Goal: Information Seeking & Learning: Compare options

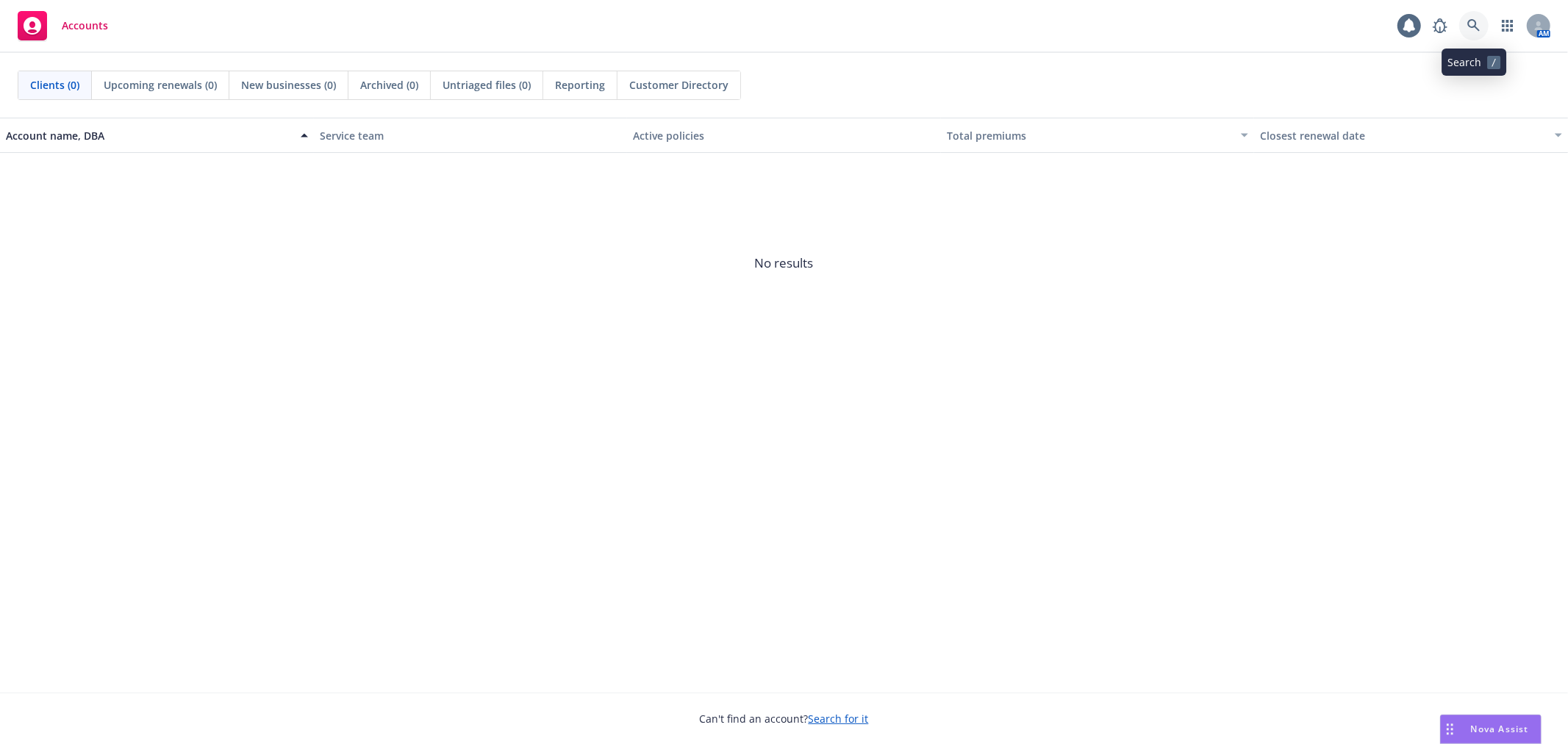
click at [1470, 25] on icon at bounding box center [1473, 26] width 13 height 13
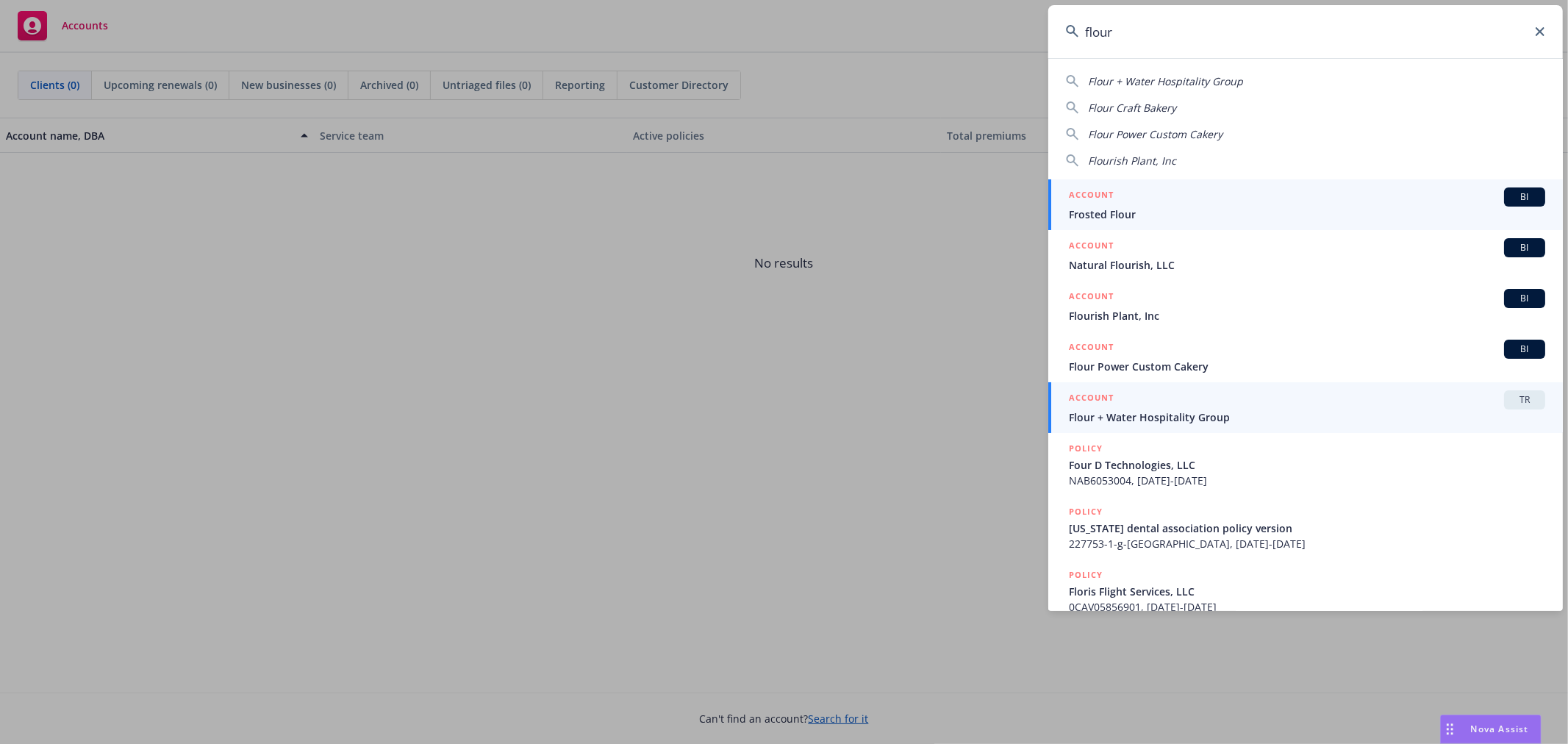
type input "flour"
click at [1240, 416] on span "Flour + Water Hospitality Group" at bounding box center [1306, 417] width 476 height 15
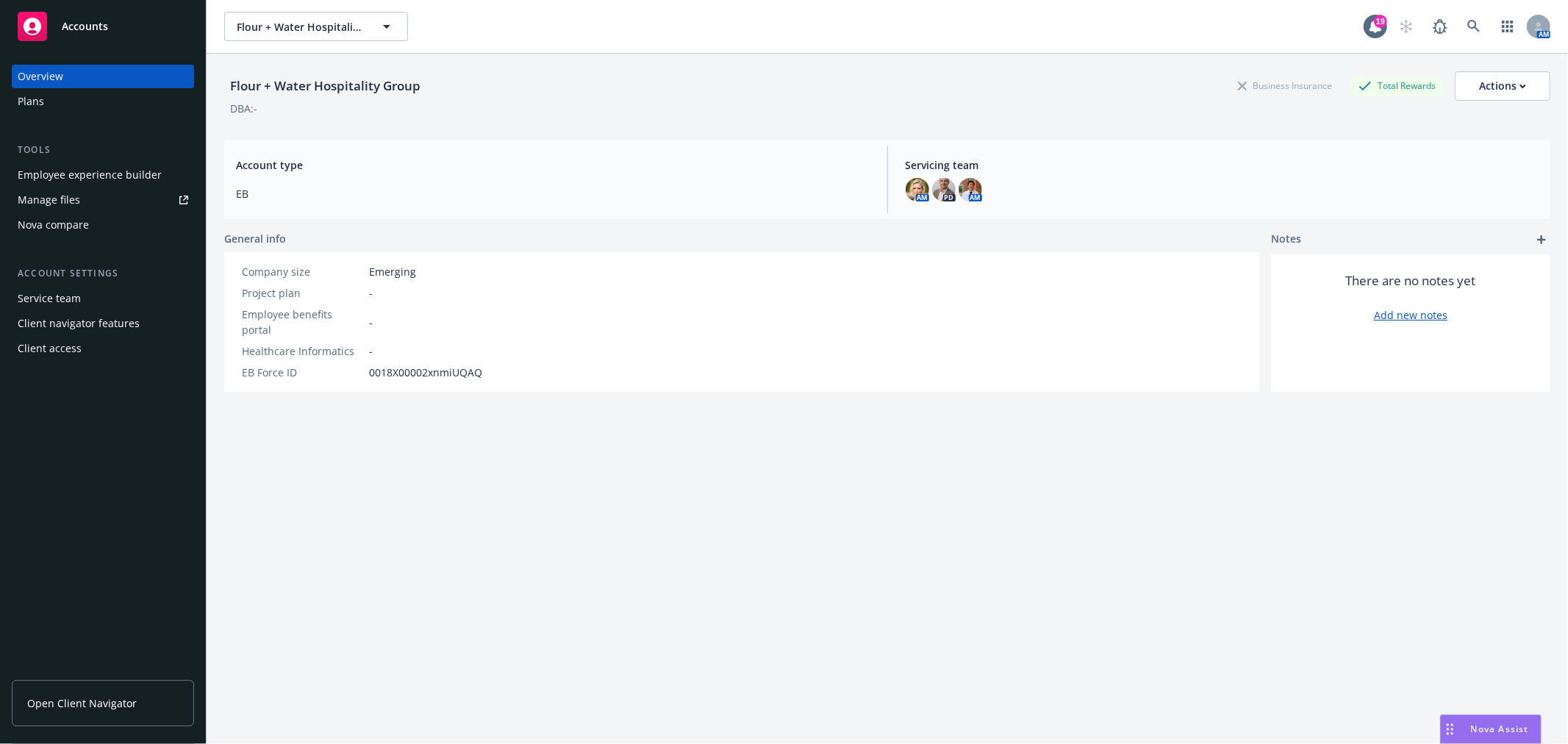
click at [106, 100] on div "Plans" at bounding box center [103, 101] width 170 height 24
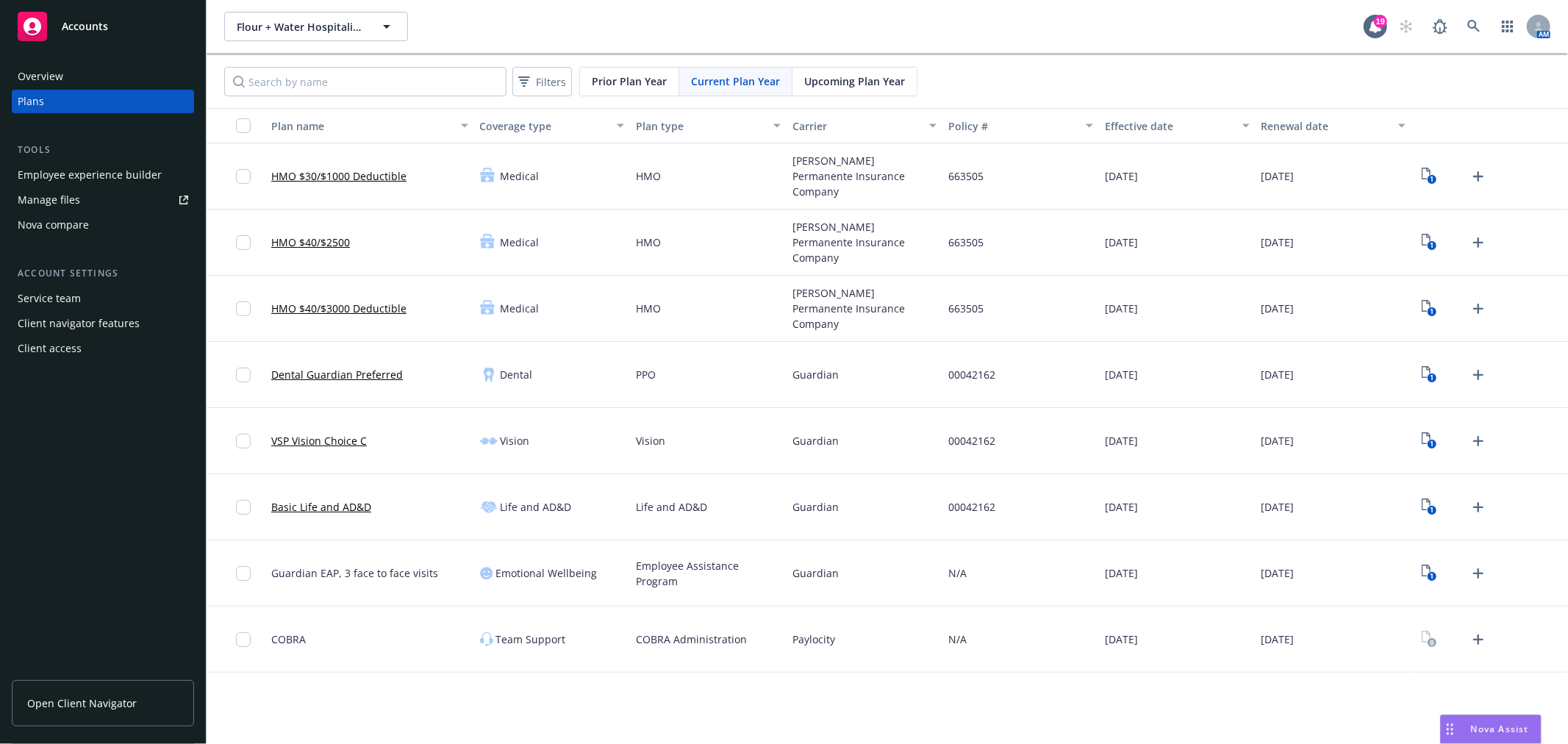
click at [67, 222] on div "Nova compare" at bounding box center [53, 224] width 71 height 24
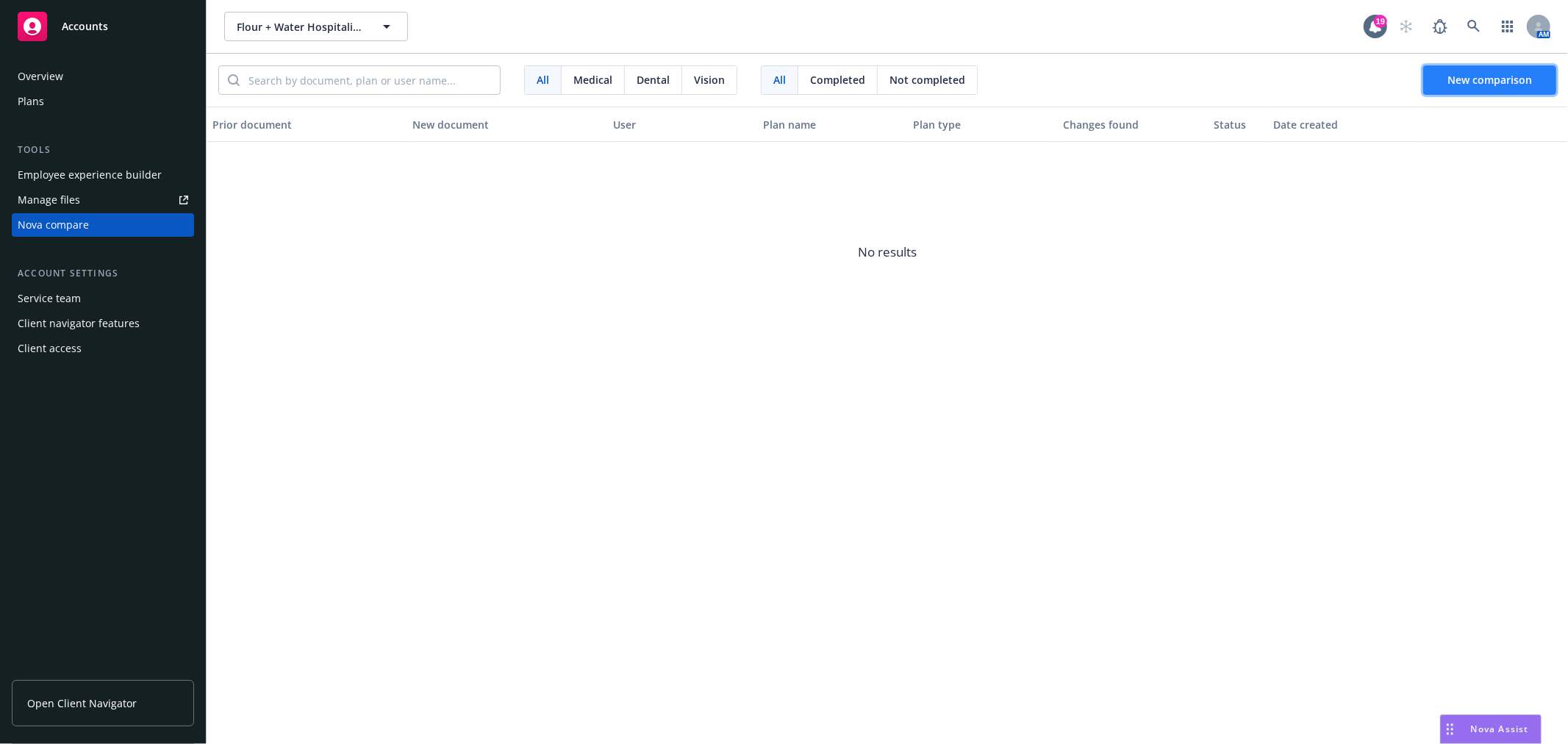
click at [1479, 69] on button "New comparison" at bounding box center [1489, 80] width 133 height 29
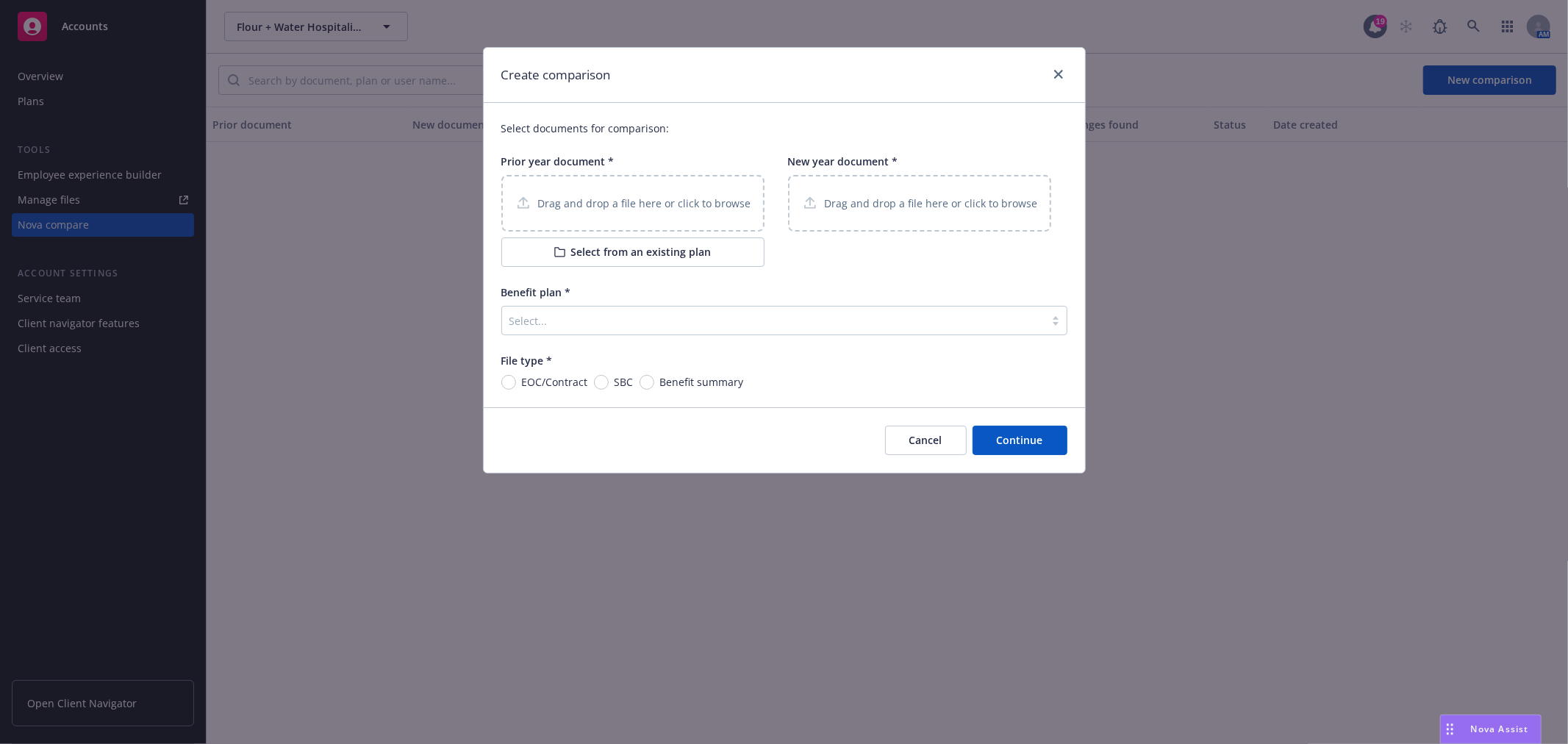
click at [637, 200] on p "Drag and drop a file here or click to browse" at bounding box center [644, 204] width 213 height 15
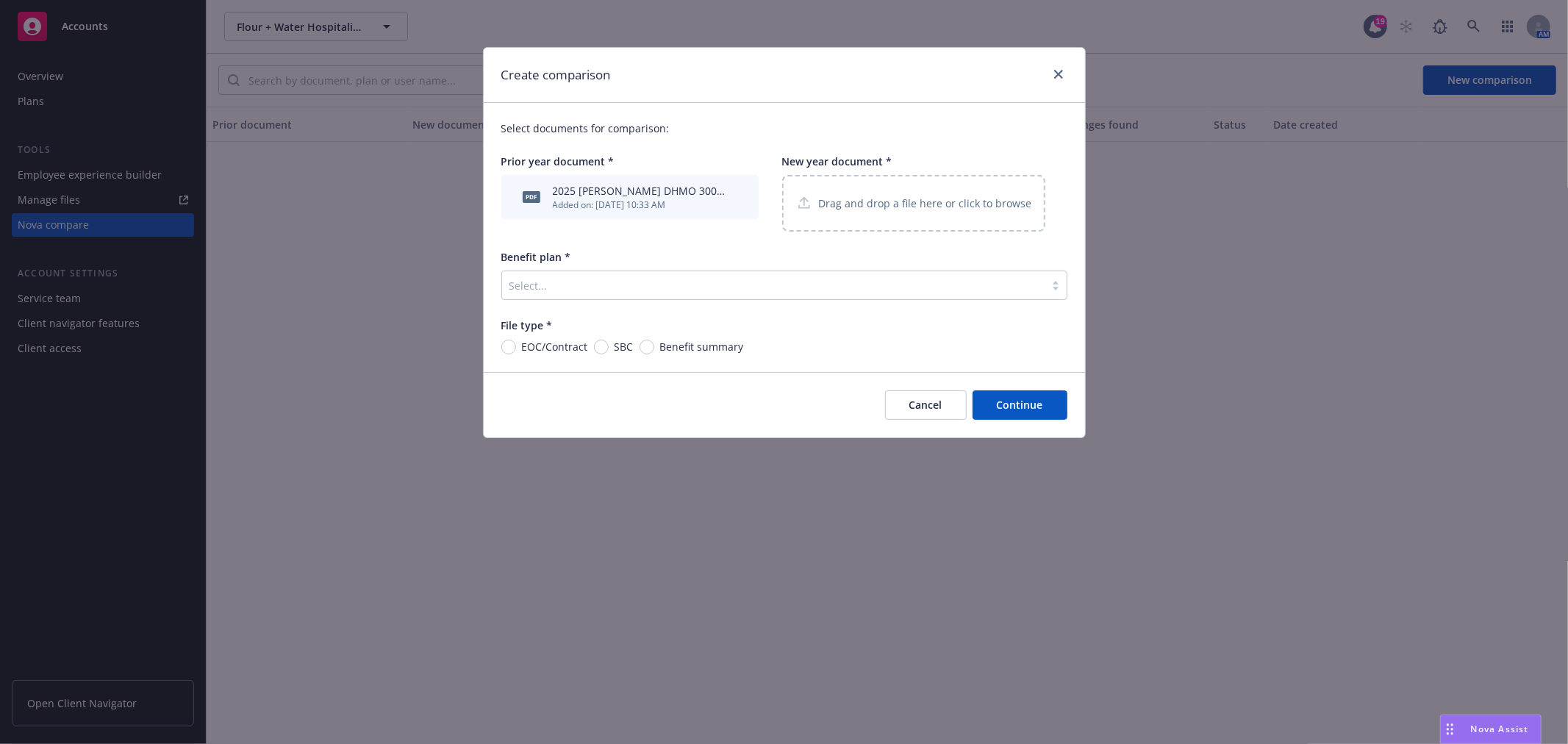
click at [950, 207] on p "Drag and drop a file here or click to browse" at bounding box center [925, 204] width 213 height 15
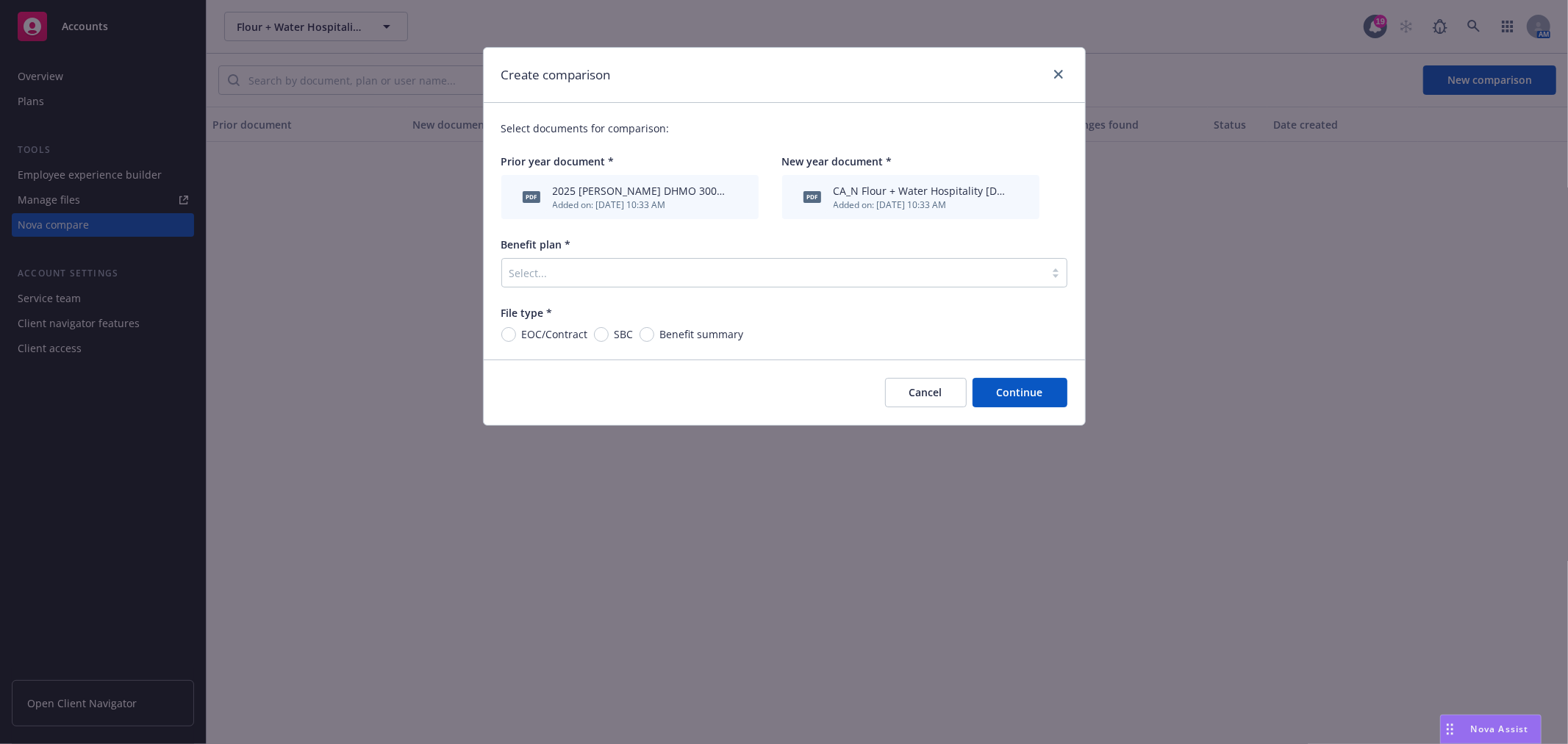
click at [618, 281] on div at bounding box center [773, 273] width 528 height 18
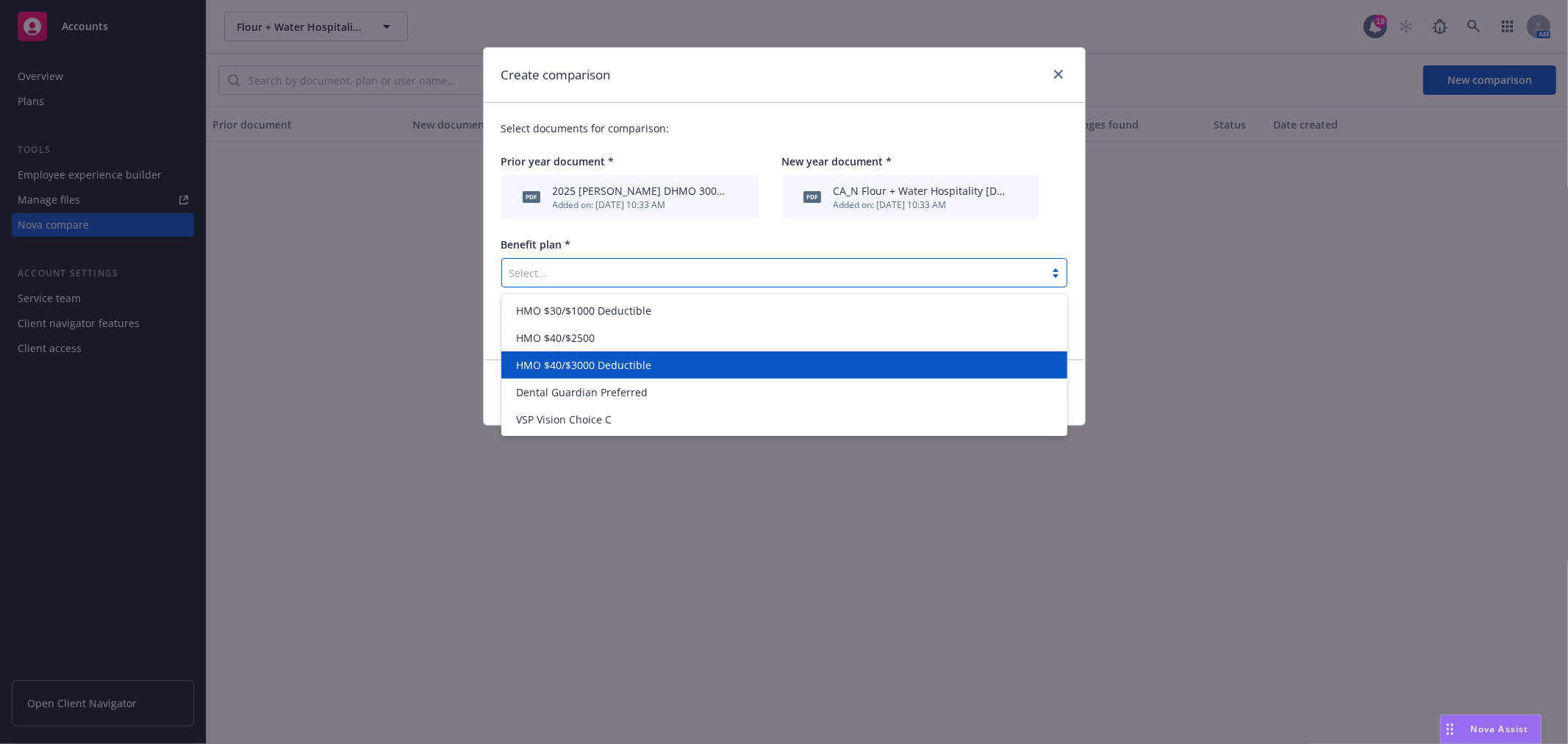
click at [637, 363] on span "HMO $40/$3000 Deductible" at bounding box center [583, 364] width 135 height 15
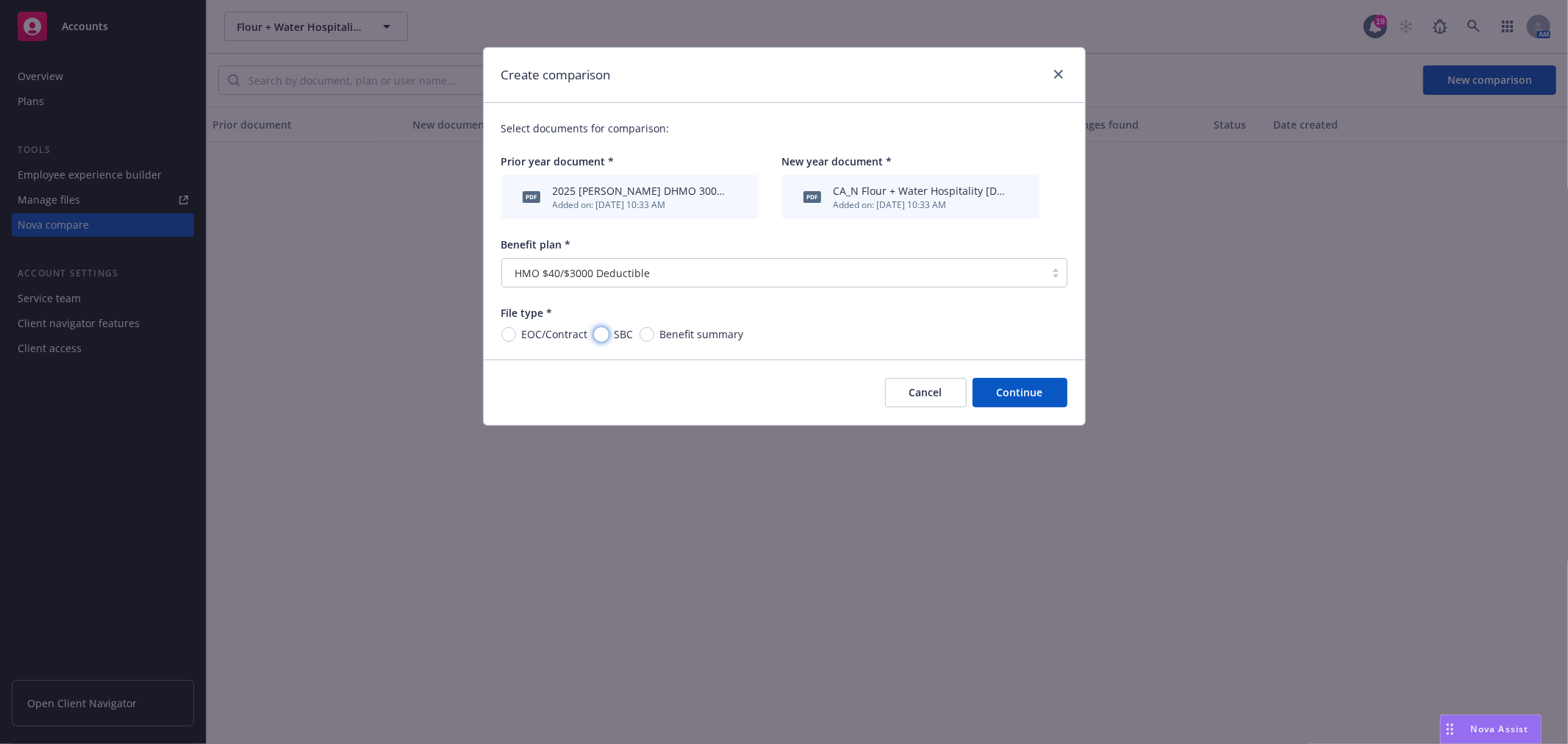
click at [599, 336] on input "SBC" at bounding box center [602, 335] width 15 height 15
radio input "true"
click at [1034, 381] on button "Continue" at bounding box center [1020, 392] width 95 height 29
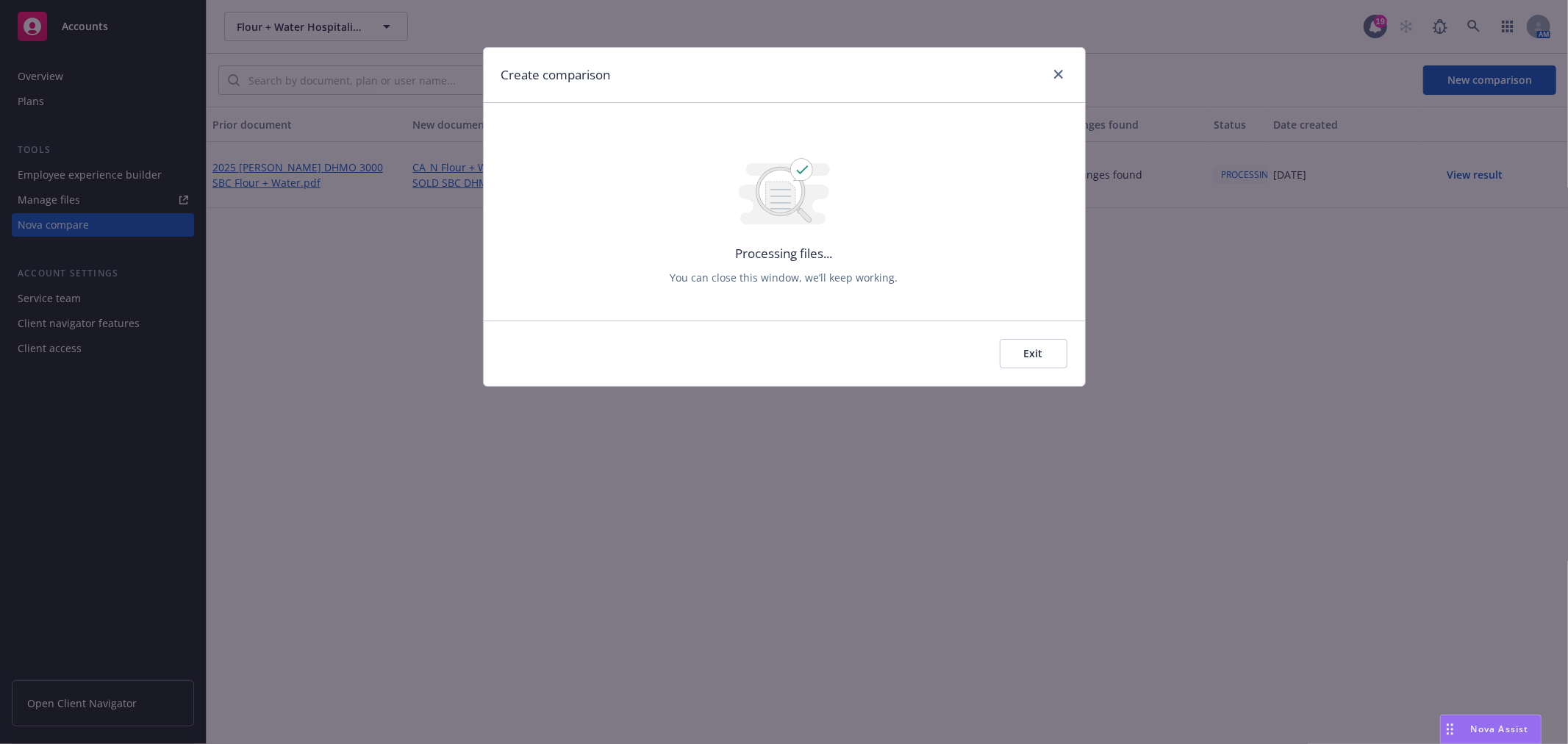
click at [1032, 349] on button "Exit" at bounding box center [1032, 353] width 67 height 29
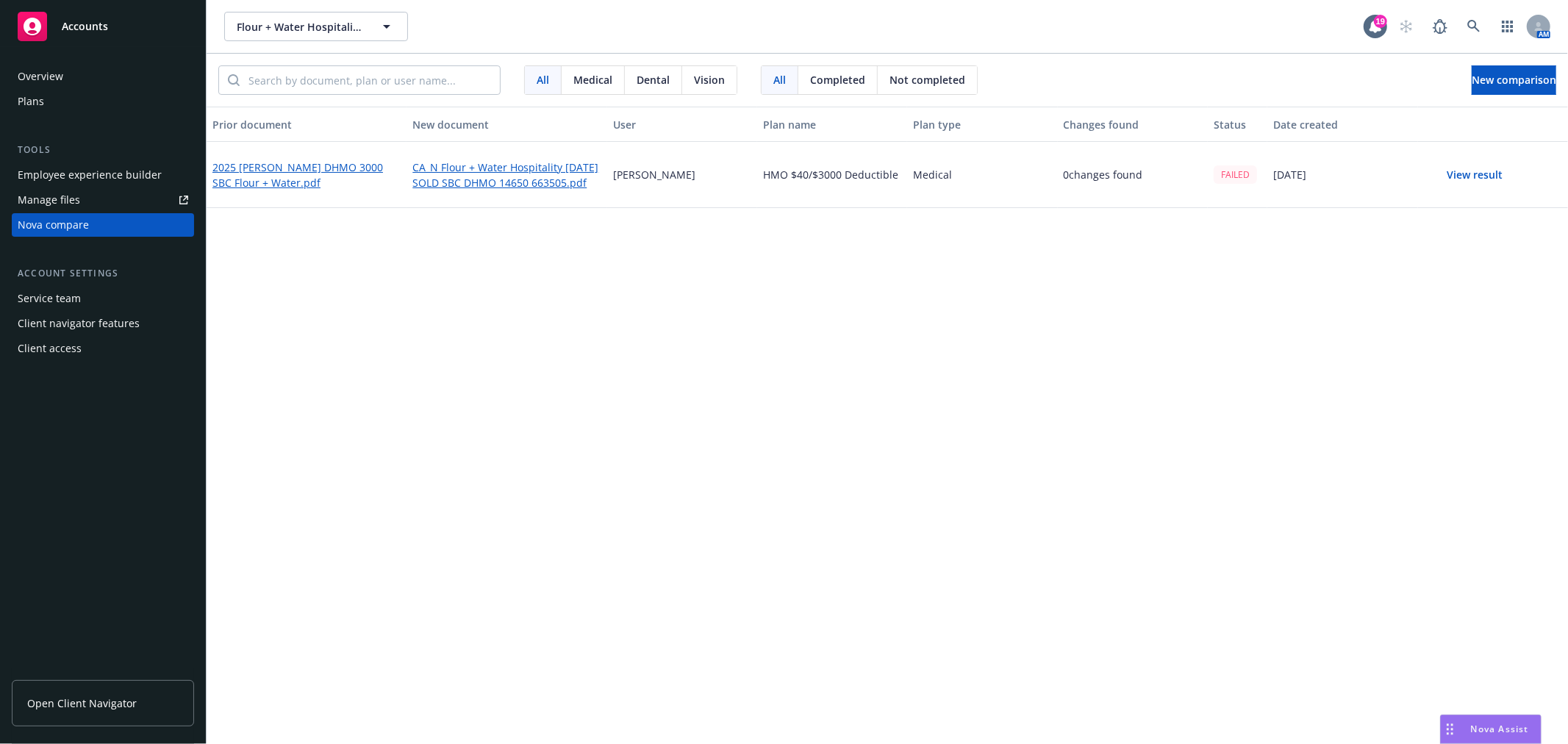
click at [1480, 173] on button "View result" at bounding box center [1475, 174] width 103 height 29
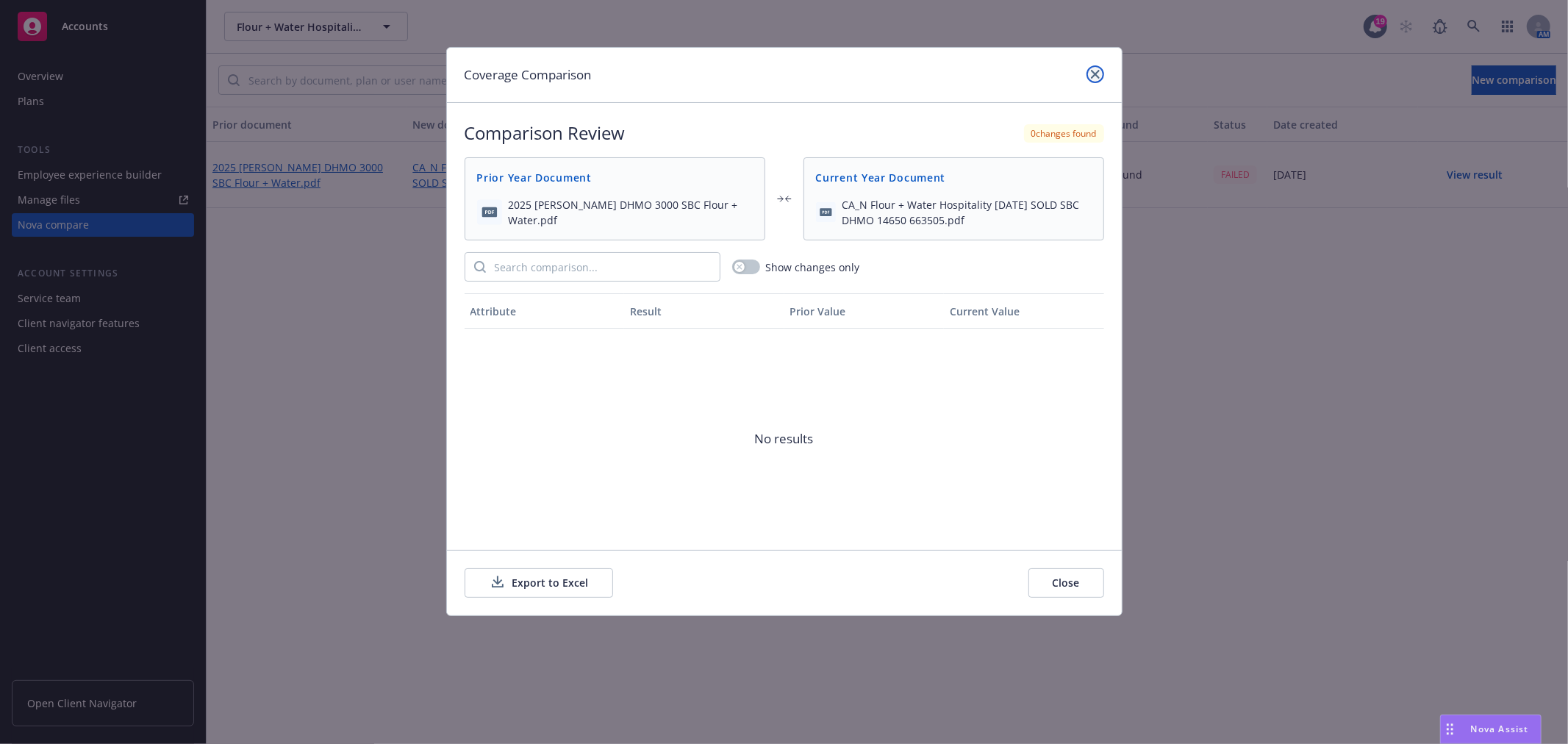
click at [1097, 70] on icon "close" at bounding box center [1095, 74] width 9 height 9
